Goal: Information Seeking & Learning: Learn about a topic

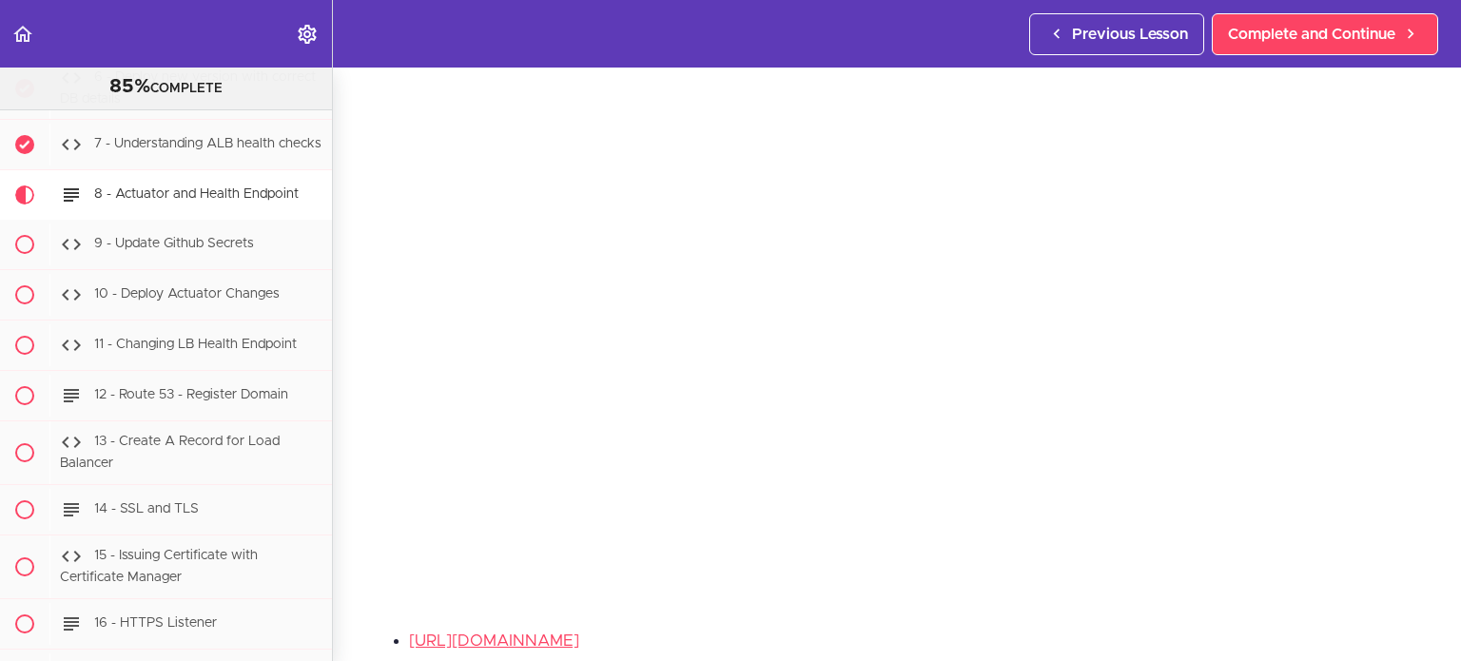
scroll to position [145, 0]
click at [852, 641] on li "[URL][DOMAIN_NAME]" at bounding box center [916, 641] width 1014 height 25
click at [579, 634] on link "[URL][DOMAIN_NAME]" at bounding box center [494, 640] width 170 height 16
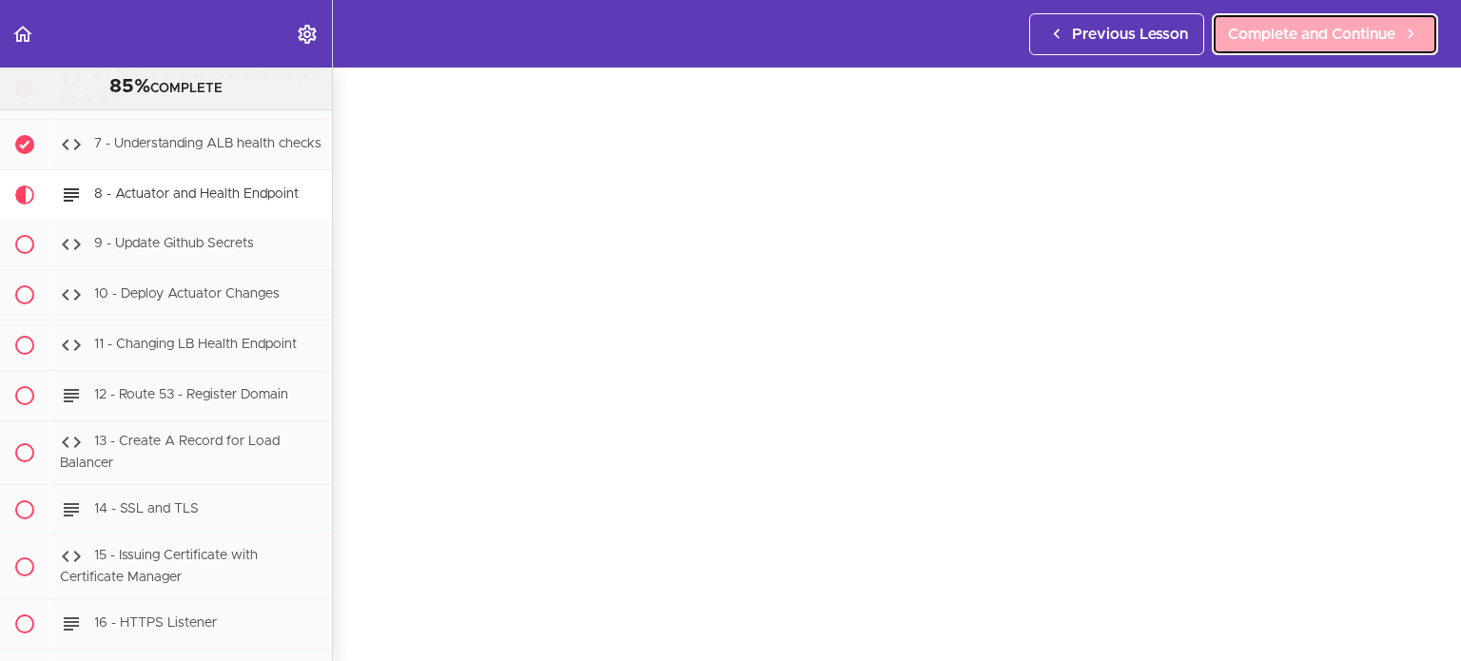
click at [1279, 38] on span "Complete and Continue" at bounding box center [1311, 34] width 167 height 23
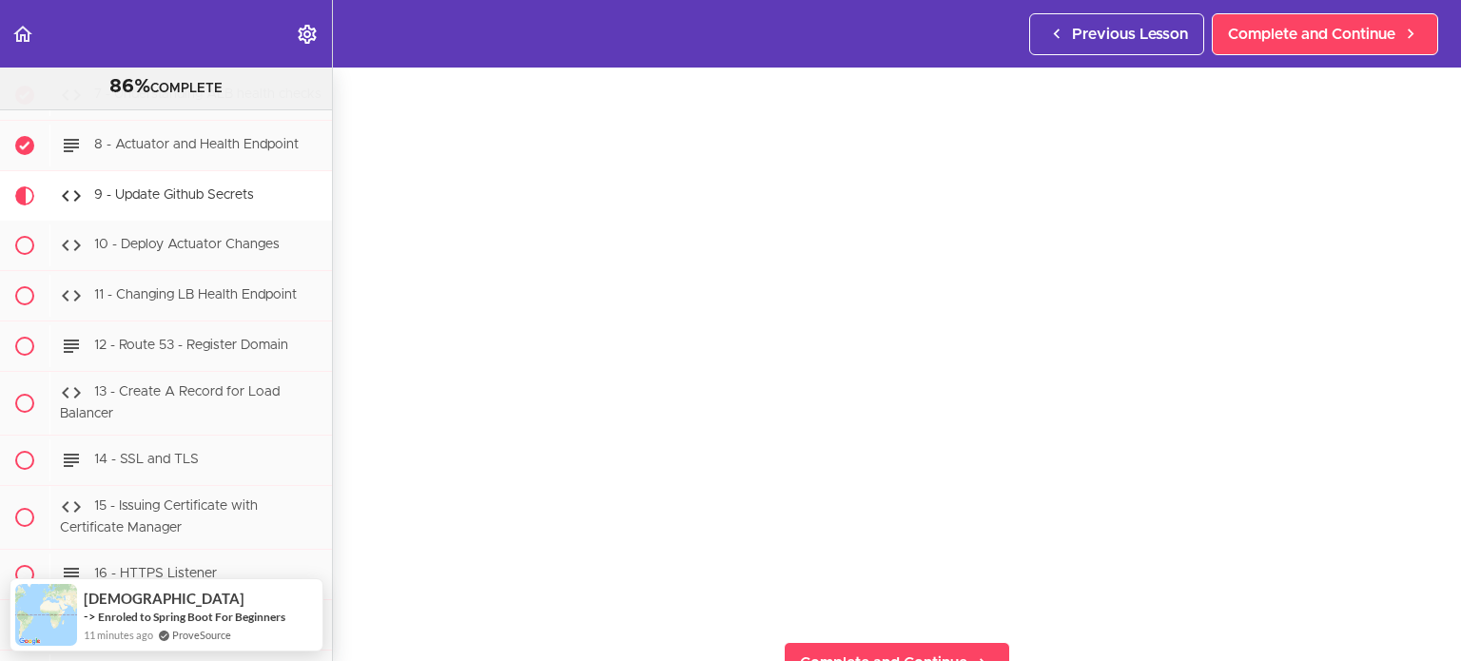
scroll to position [136, 0]
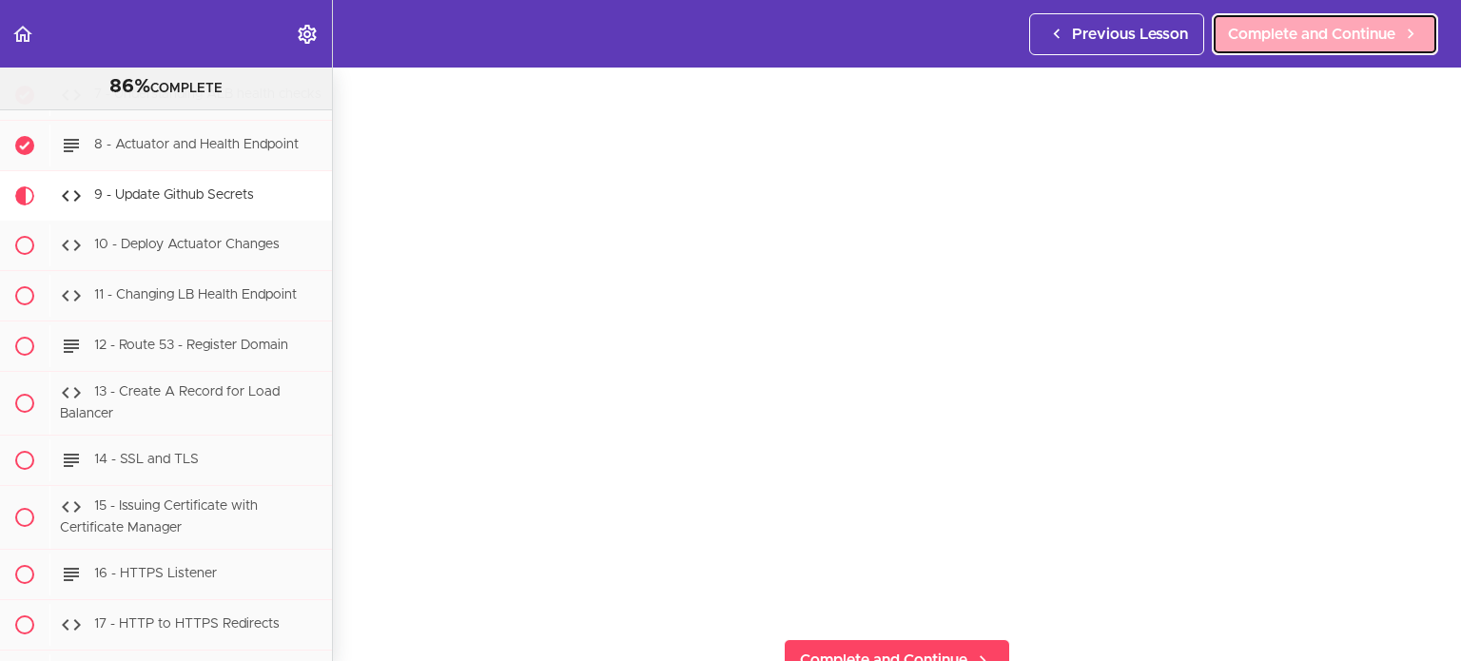
click at [1374, 35] on span "Complete and Continue" at bounding box center [1311, 34] width 167 height 23
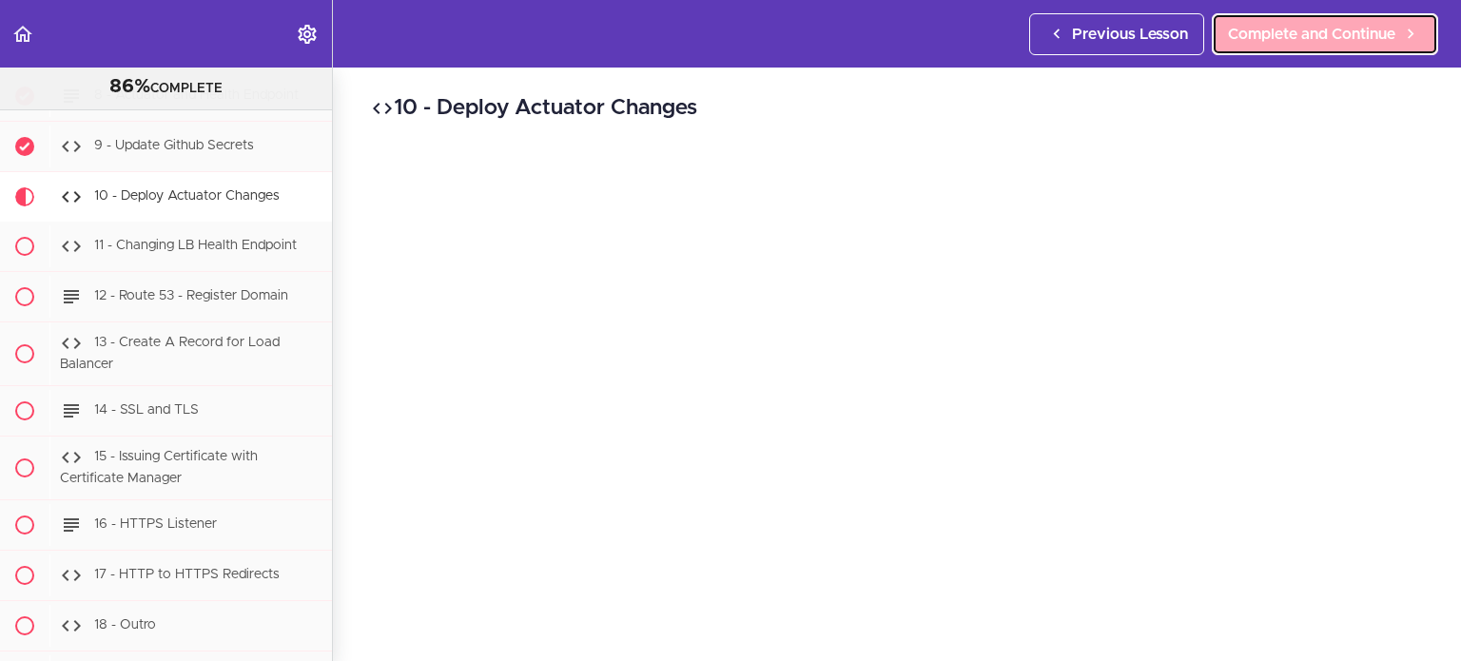
click at [1321, 30] on span "Complete and Continue" at bounding box center [1311, 34] width 167 height 23
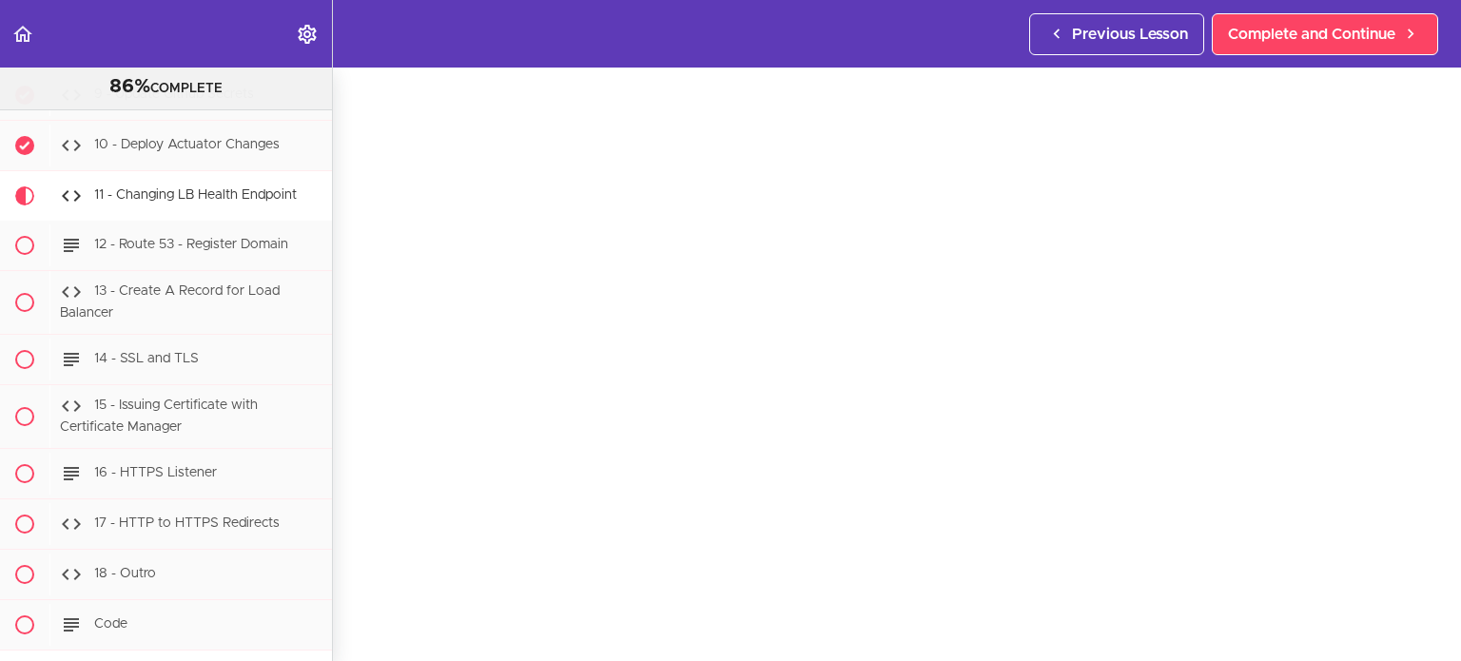
scroll to position [84, 0]
